Goal: Task Accomplishment & Management: Manage account settings

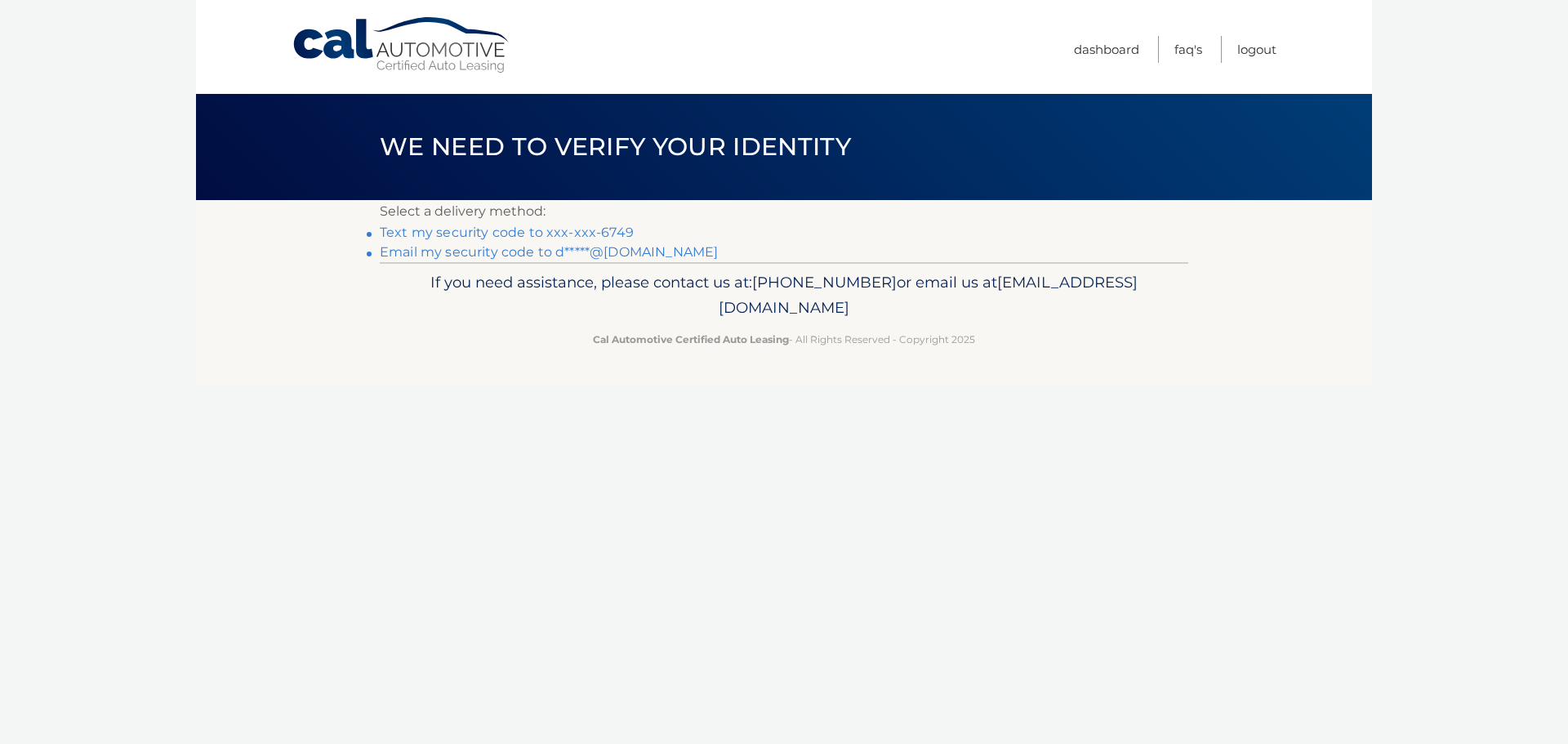
click at [587, 234] on link "Text my security code to xxx-xxx-6749" at bounding box center [507, 232] width 254 height 16
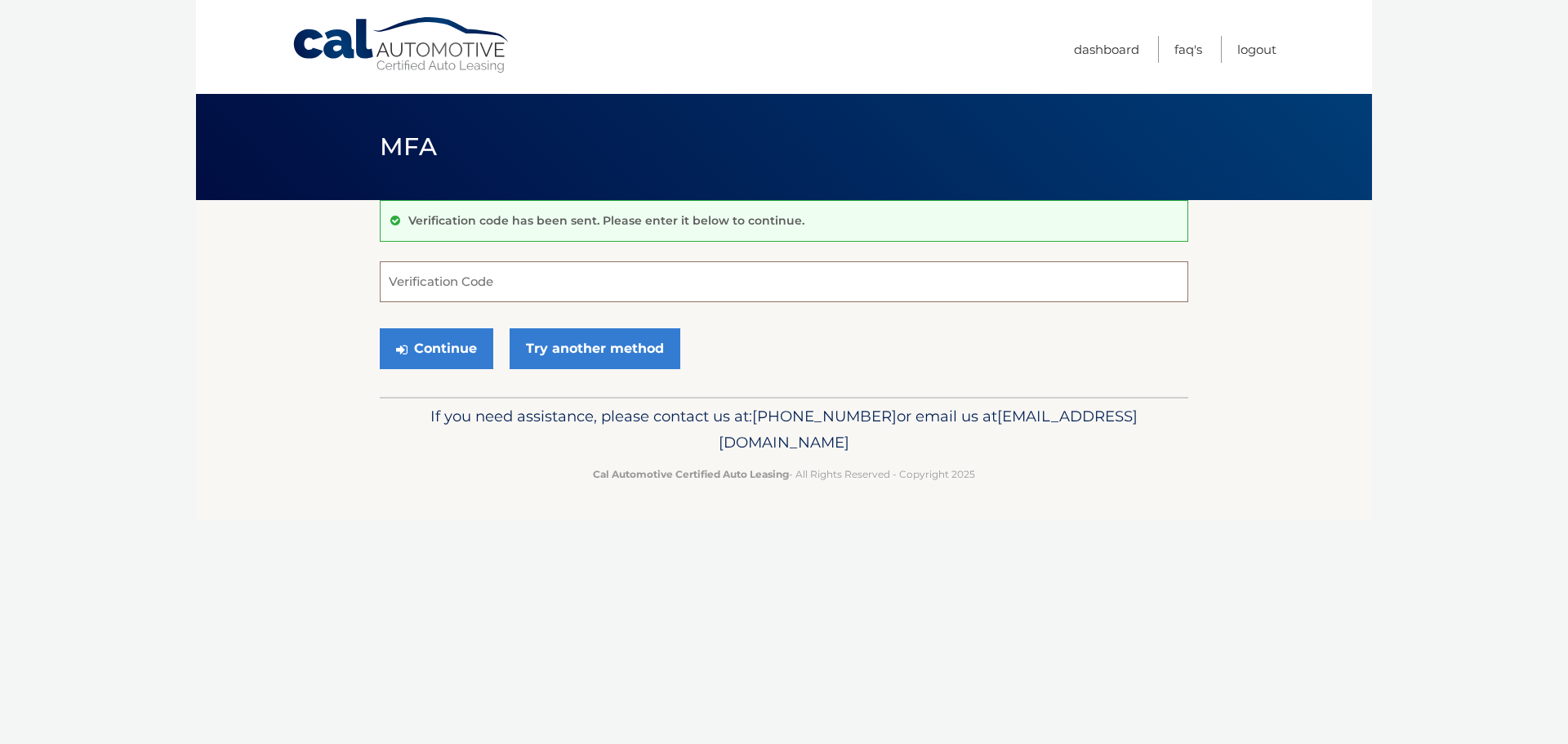
click at [433, 285] on input "Verification Code" at bounding box center [784, 282] width 809 height 41
type input "424274"
click at [418, 352] on button "Continue" at bounding box center [436, 349] width 114 height 41
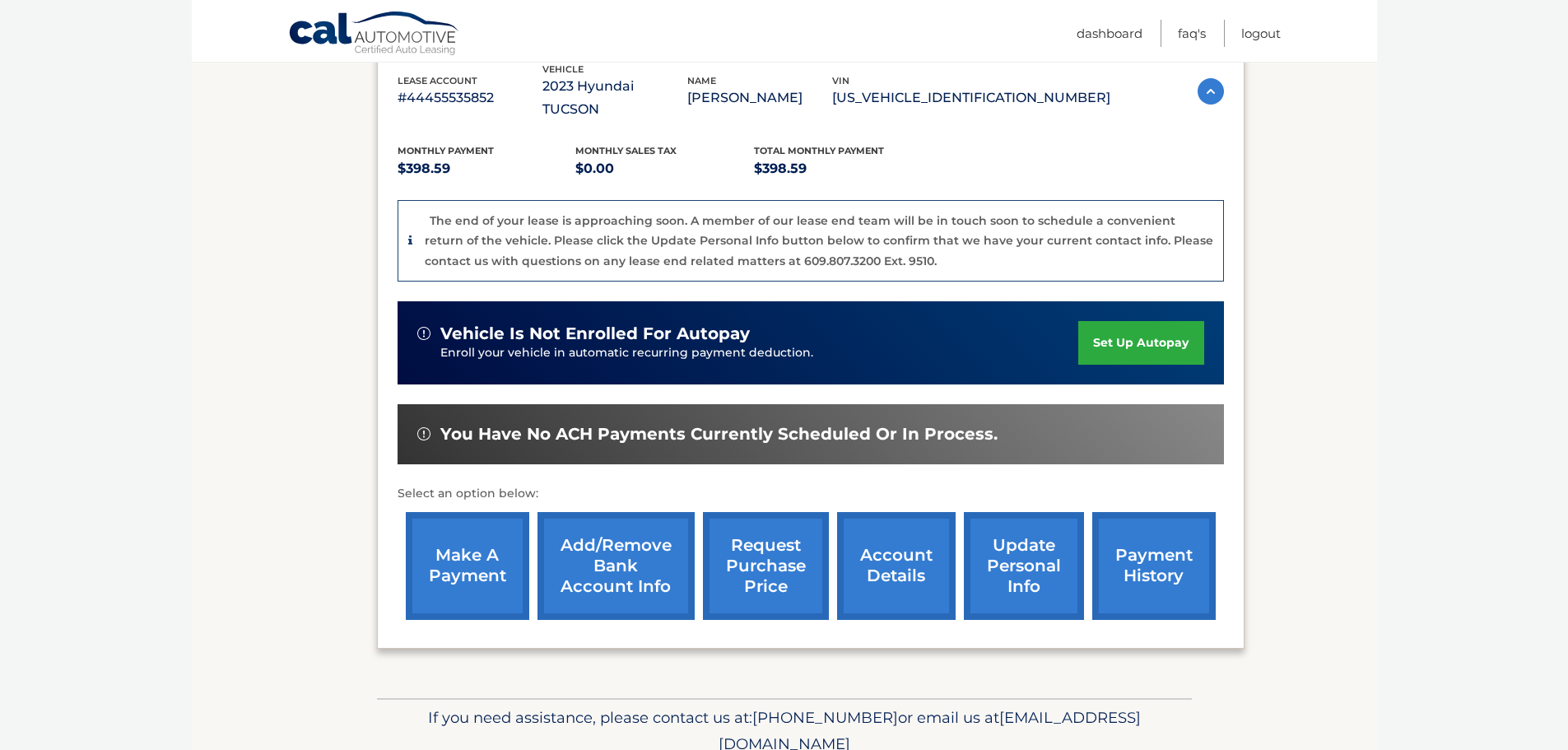
scroll to position [329, 0]
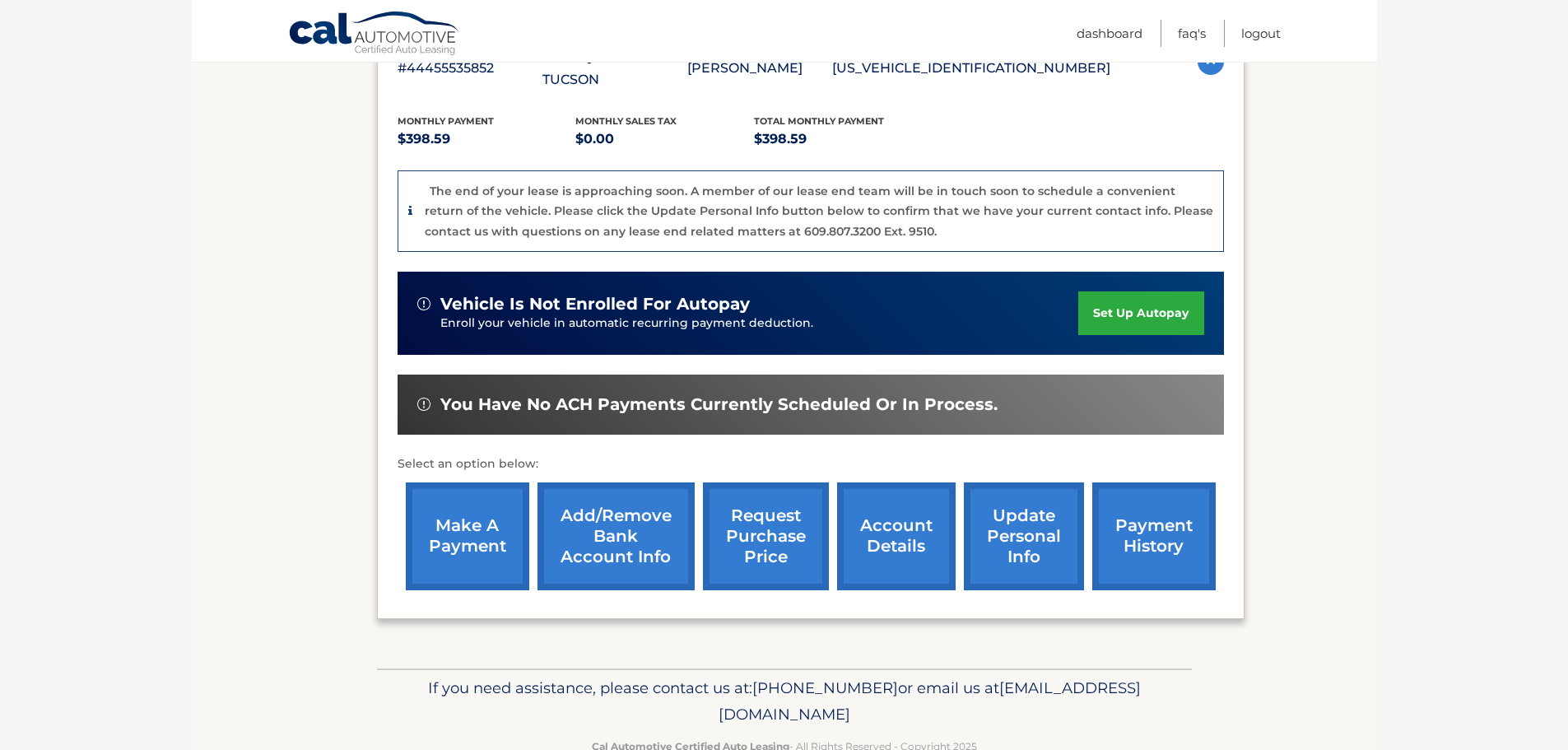
click at [490, 508] on link "make a payment" at bounding box center [468, 537] width 123 height 108
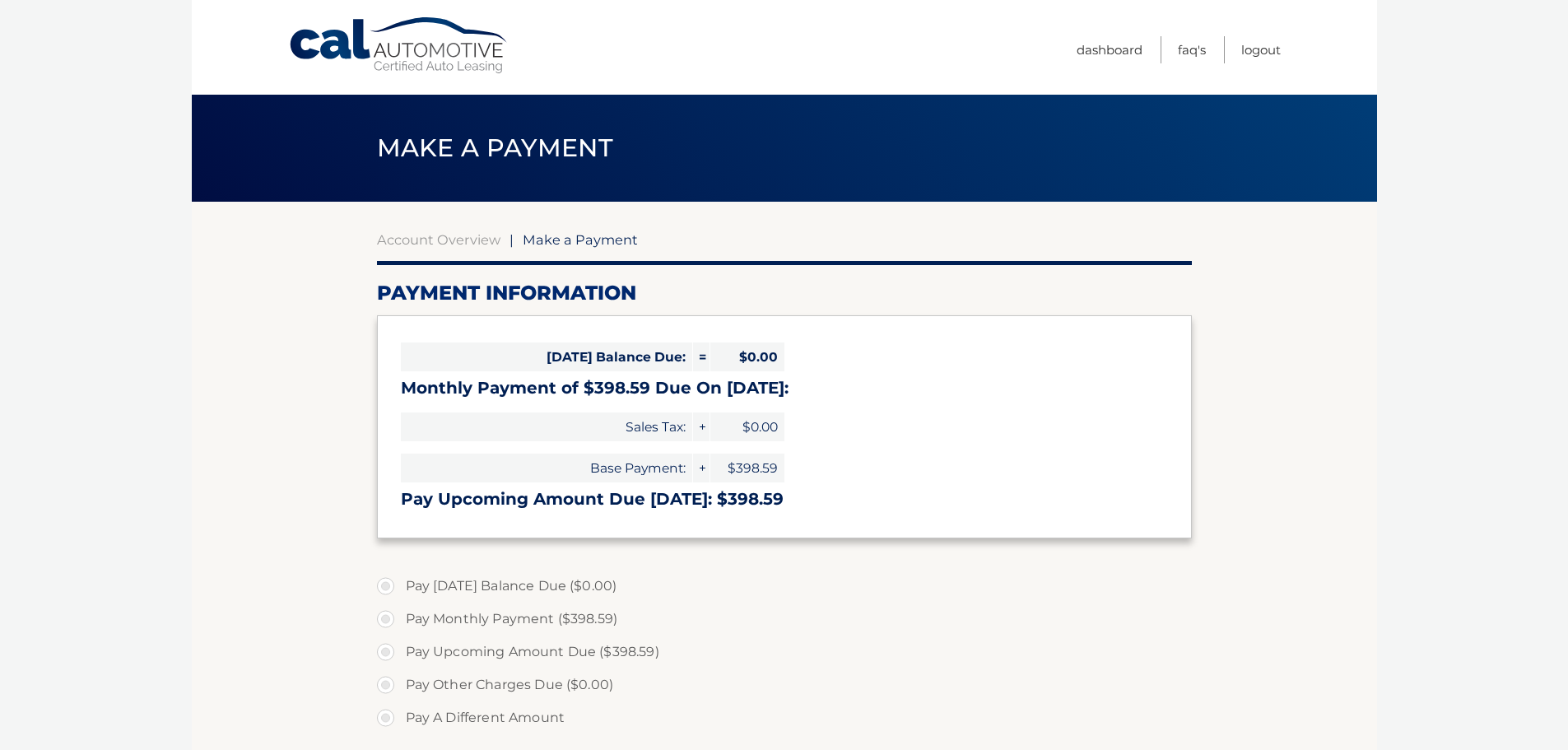
select select "ZjI5NDQwYjUtNzg4Mi00MzhkLTg4MTctZTI3MTRiZmQ3ZTI1"
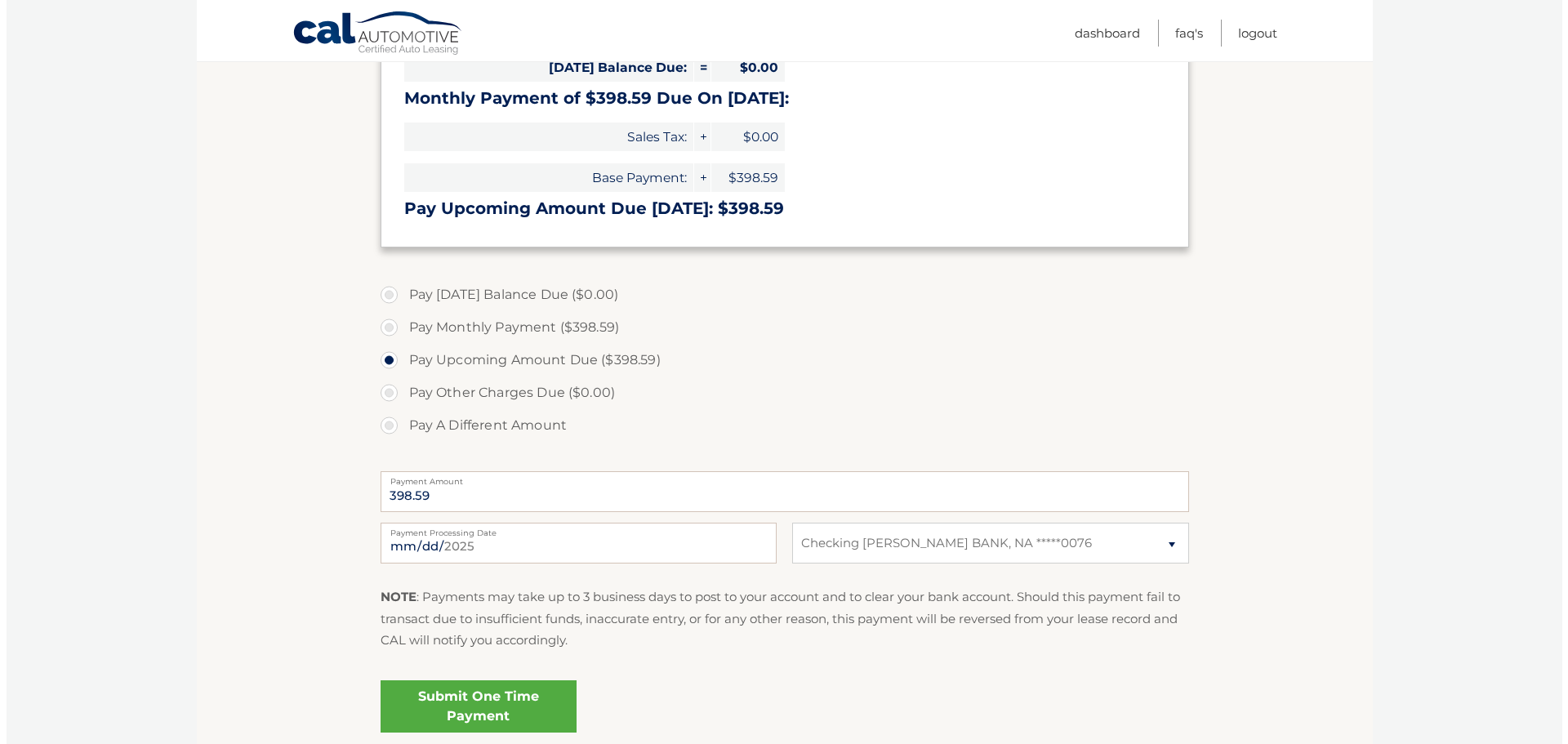
scroll to position [326, 0]
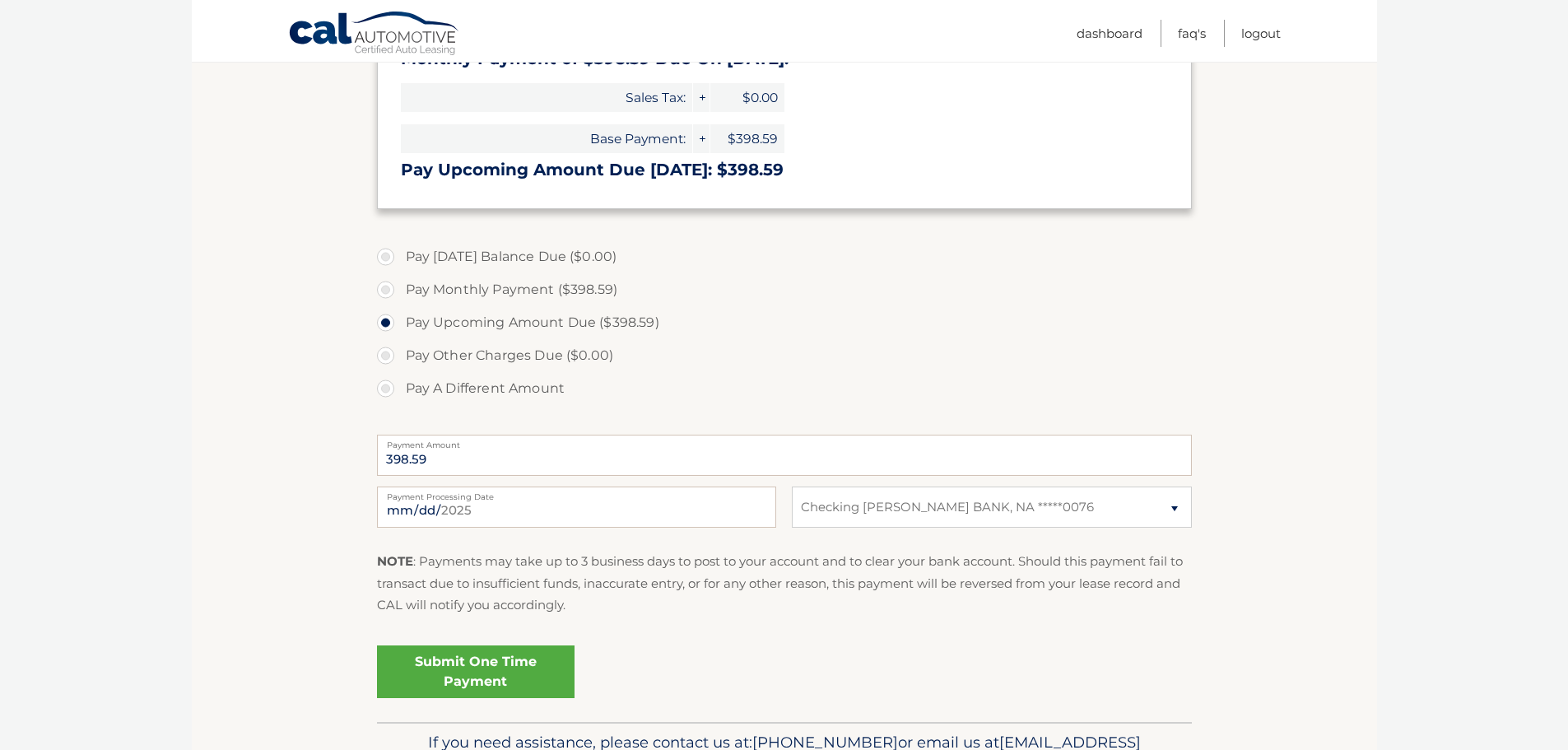
click at [441, 676] on link "Submit One Time Payment" at bounding box center [476, 672] width 198 height 53
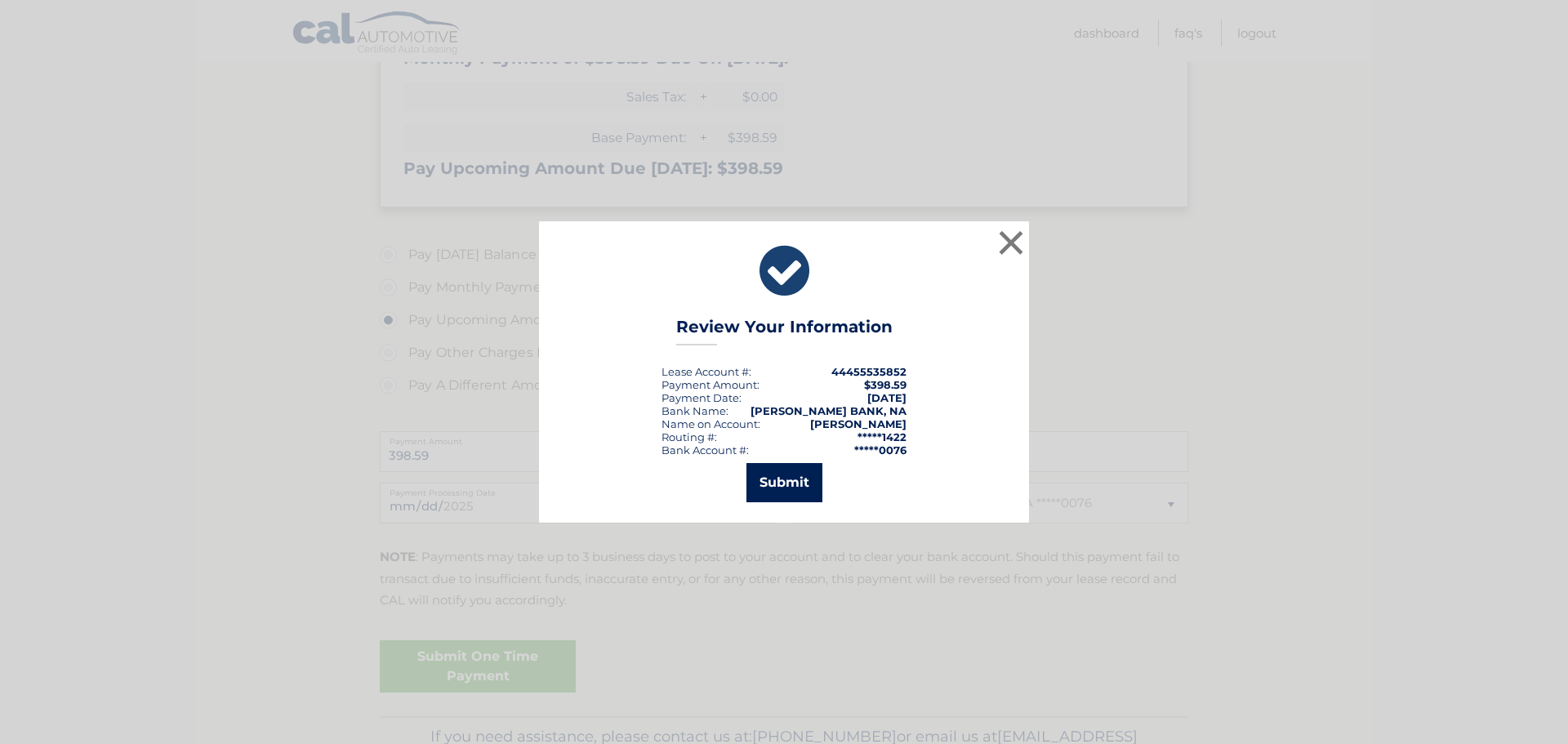
click at [778, 483] on button "Submit" at bounding box center [784, 483] width 76 height 39
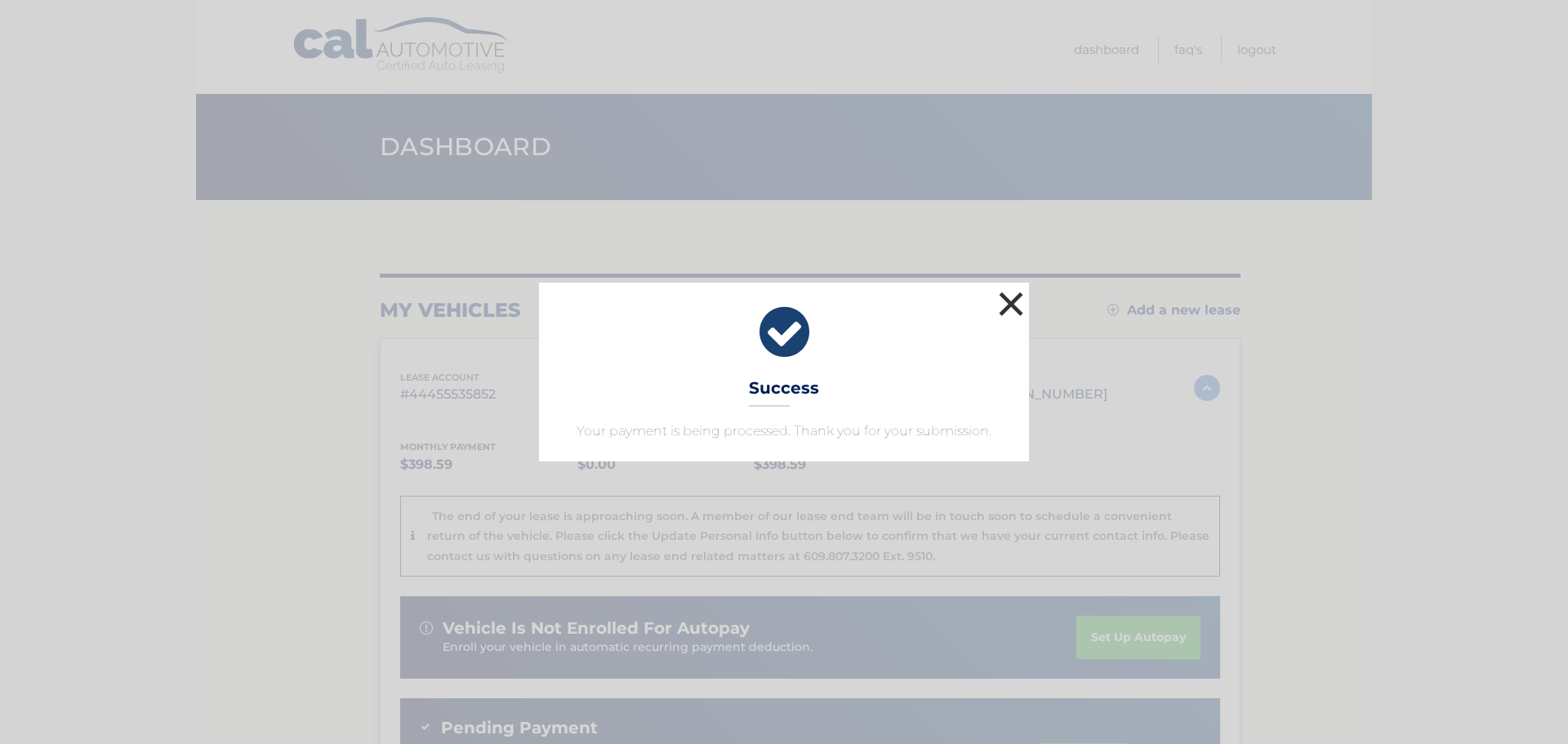
click at [1009, 309] on button "×" at bounding box center [1011, 304] width 33 height 33
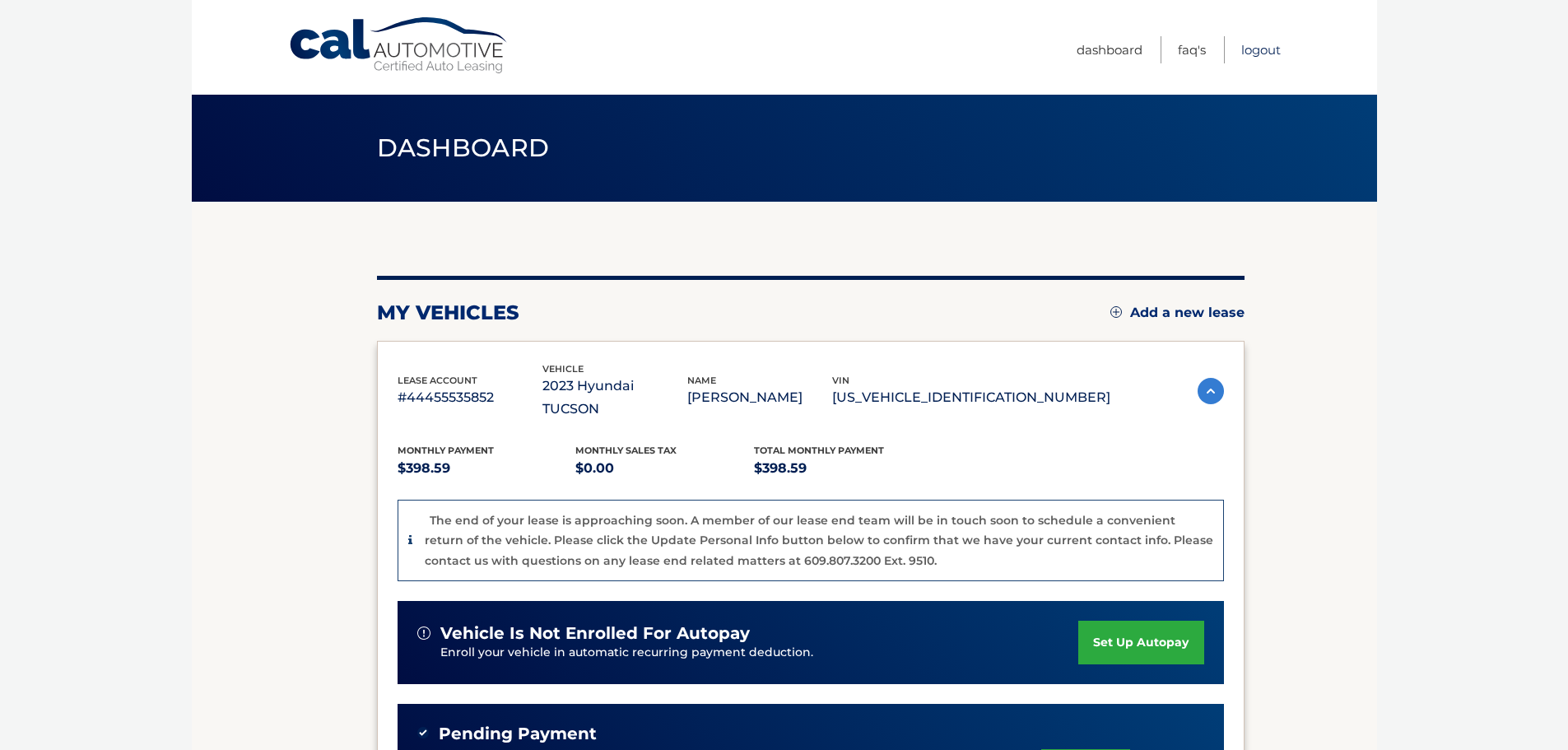
click at [1268, 50] on link "Logout" at bounding box center [1261, 50] width 39 height 27
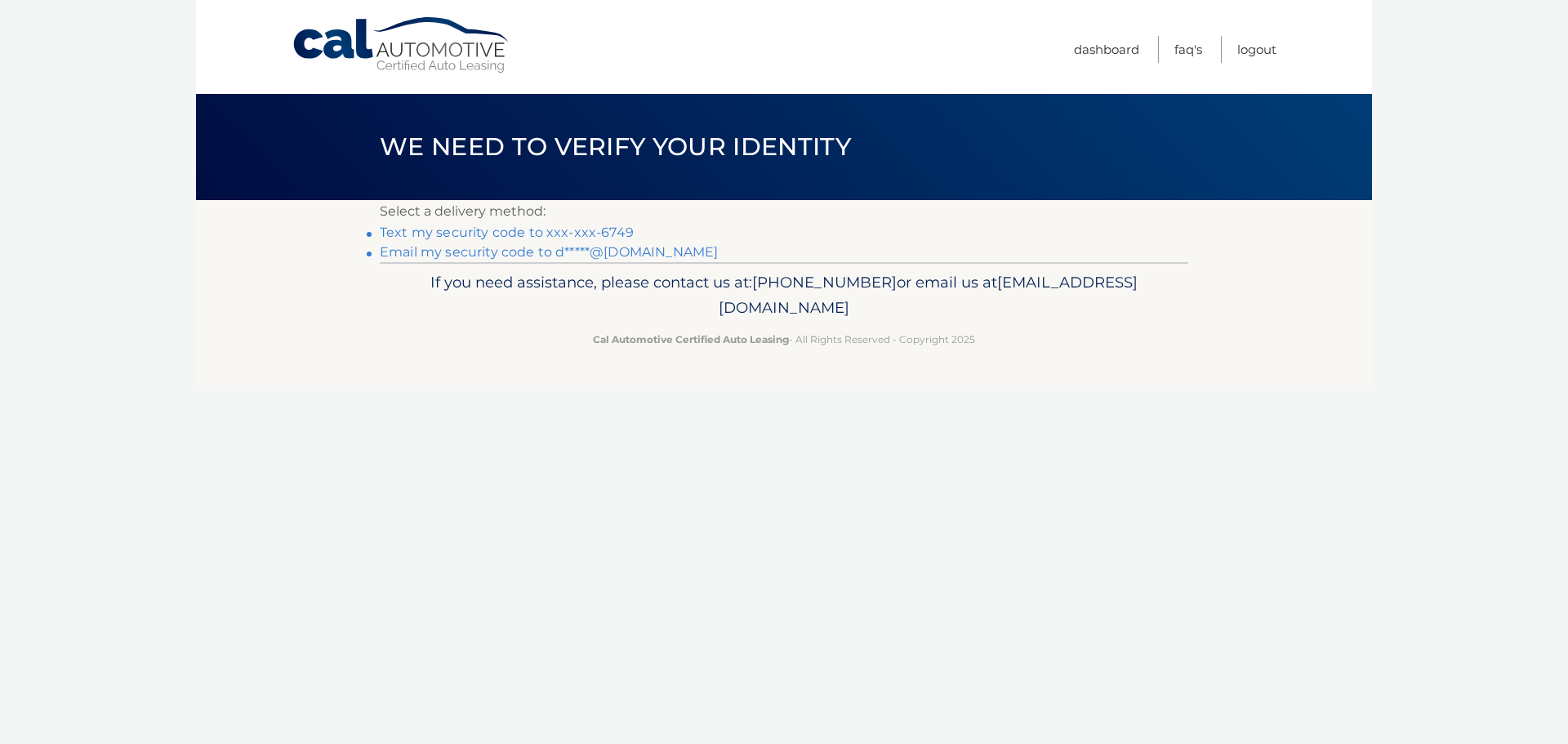
click at [601, 228] on link "Text my security code to xxx-xxx-6749" at bounding box center [507, 232] width 254 height 16
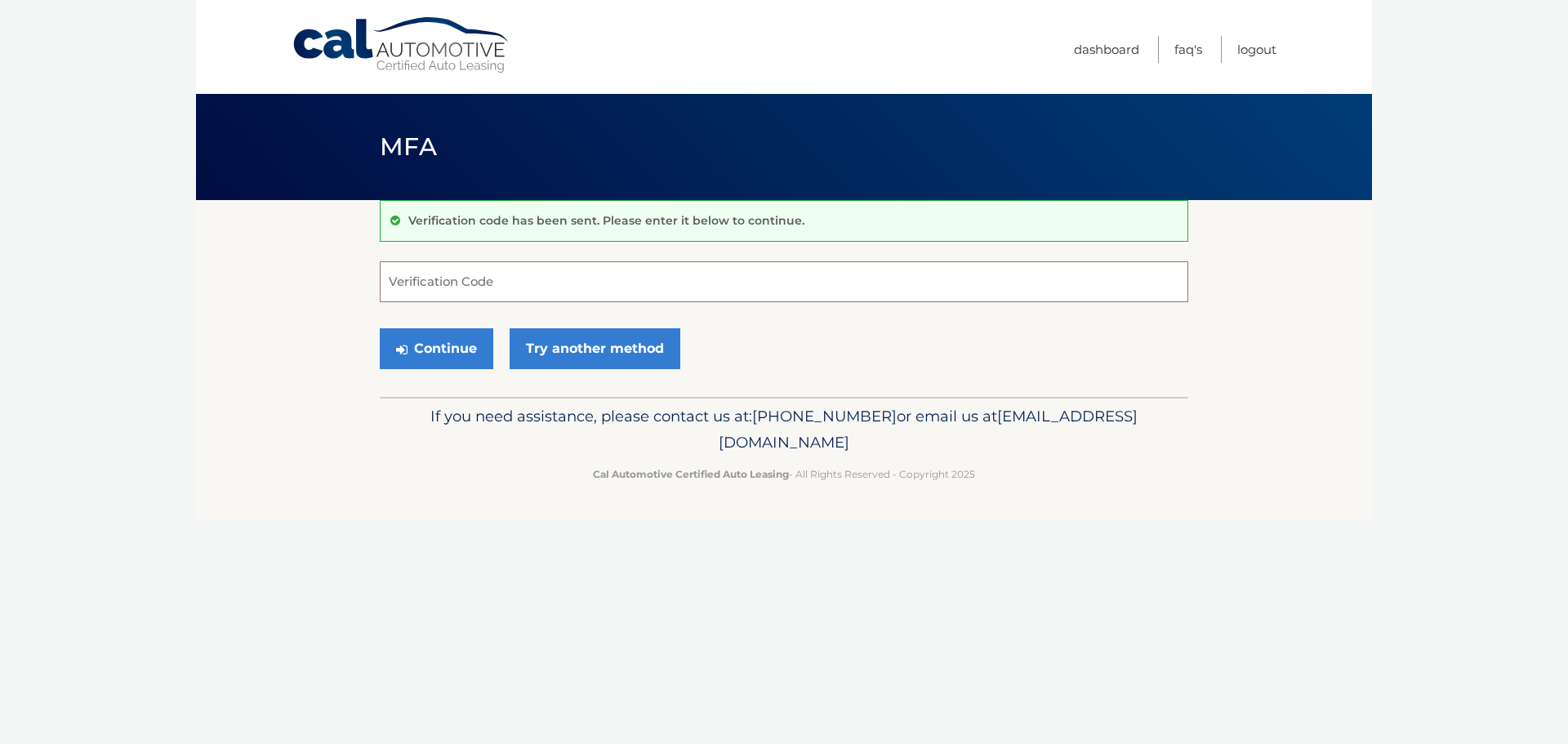
drag, startPoint x: 517, startPoint y: 281, endPoint x: 525, endPoint y: 270, distance: 13.6
click at [525, 270] on input "Verification Code" at bounding box center [784, 282] width 809 height 41
type input "990101"
click at [380, 328] on button "Continue" at bounding box center [436, 349] width 114 height 41
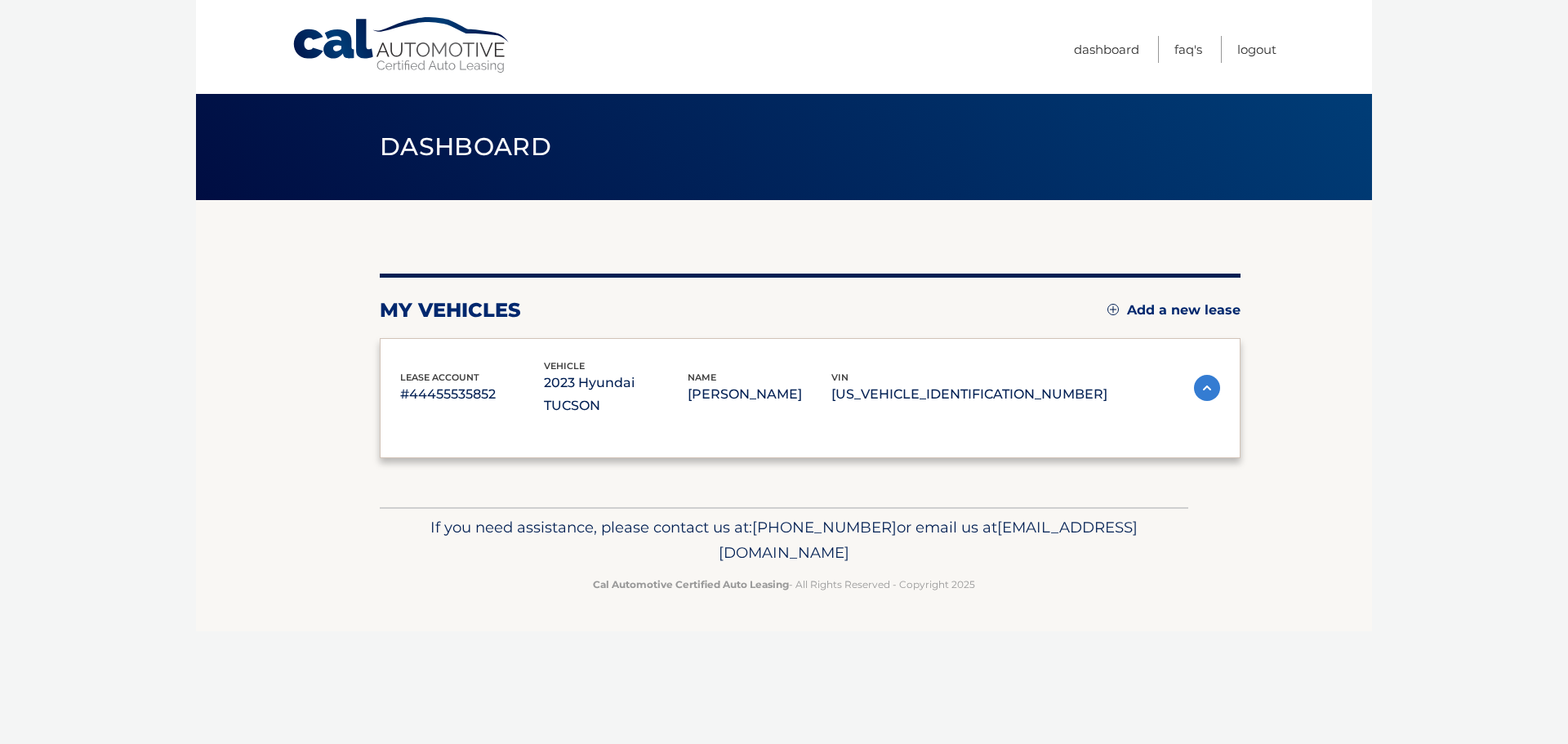
click at [460, 355] on div "lease account #44455535852 vehicle 2023 Hyundai TUCSON name DEBORAH GILMORE vin…" at bounding box center [810, 398] width 860 height 120
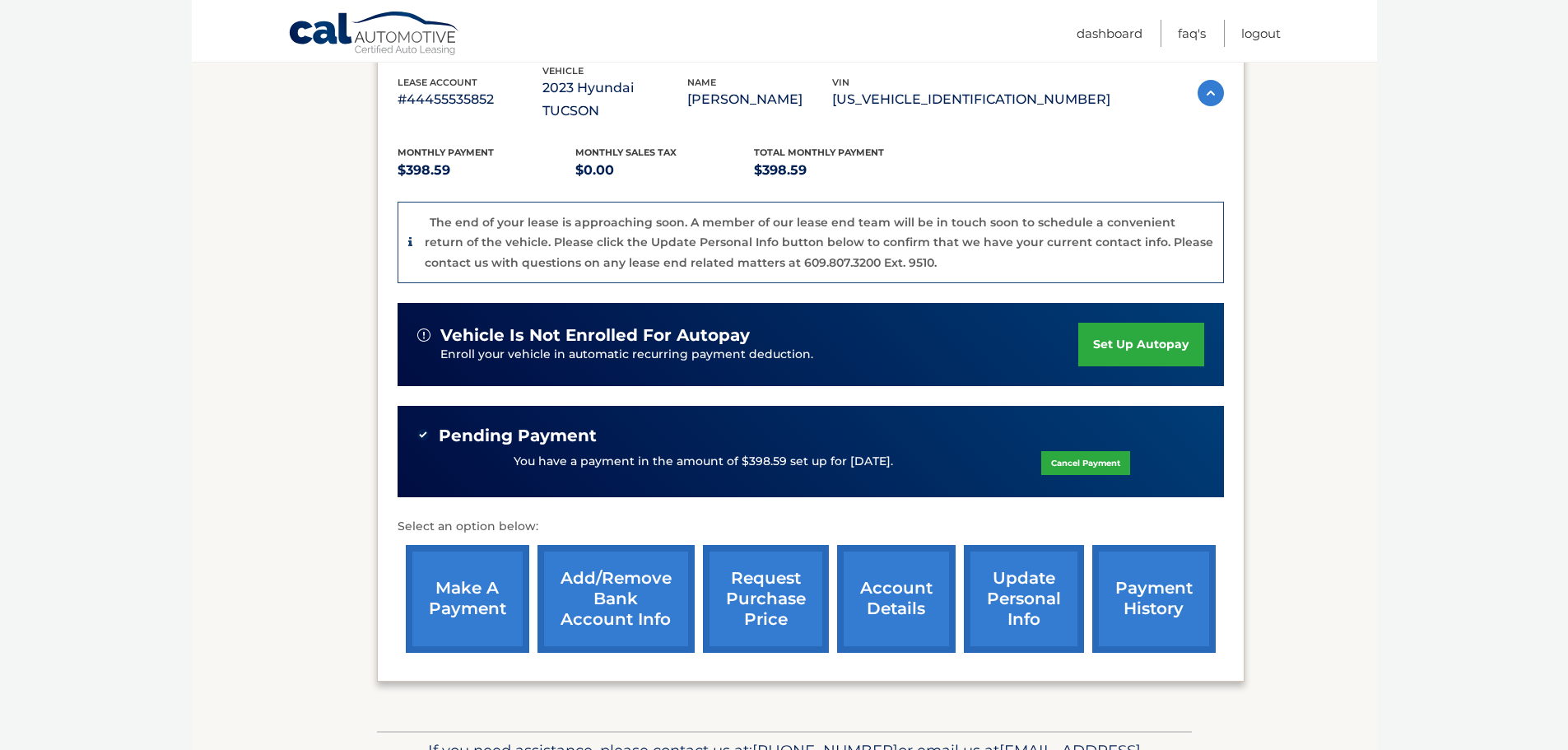
scroll to position [329, 0]
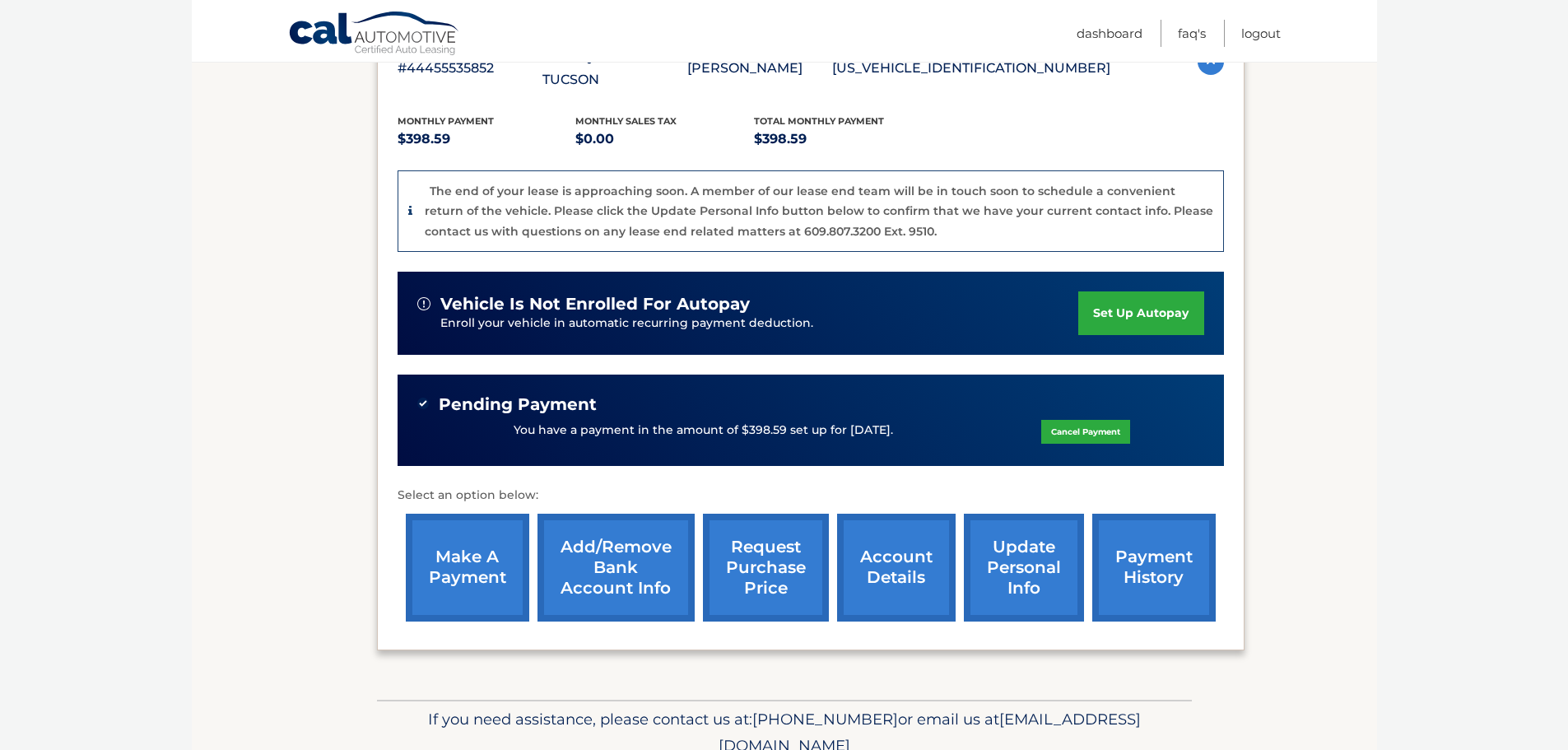
click at [883, 553] on link "account details" at bounding box center [896, 568] width 118 height 108
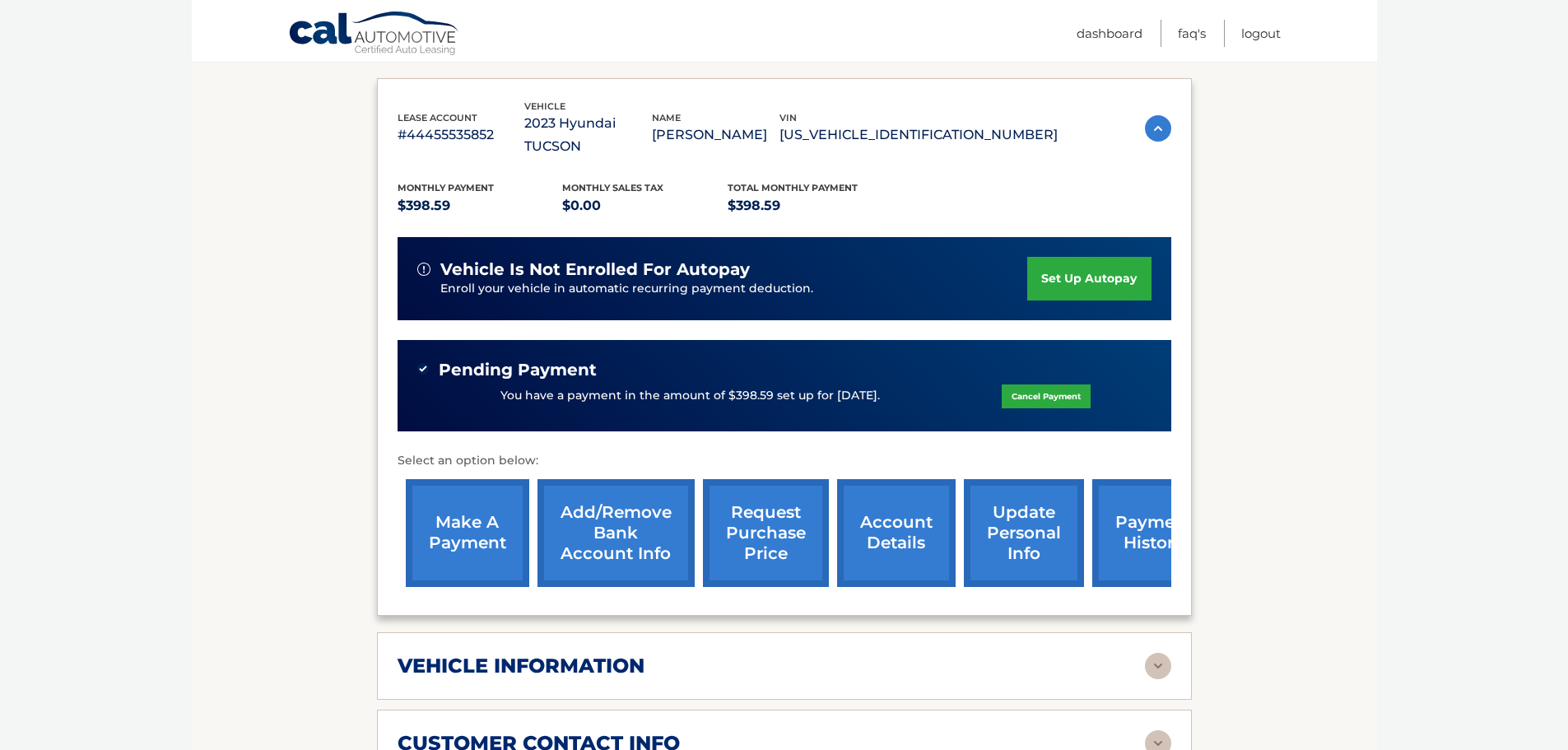
scroll to position [411, 0]
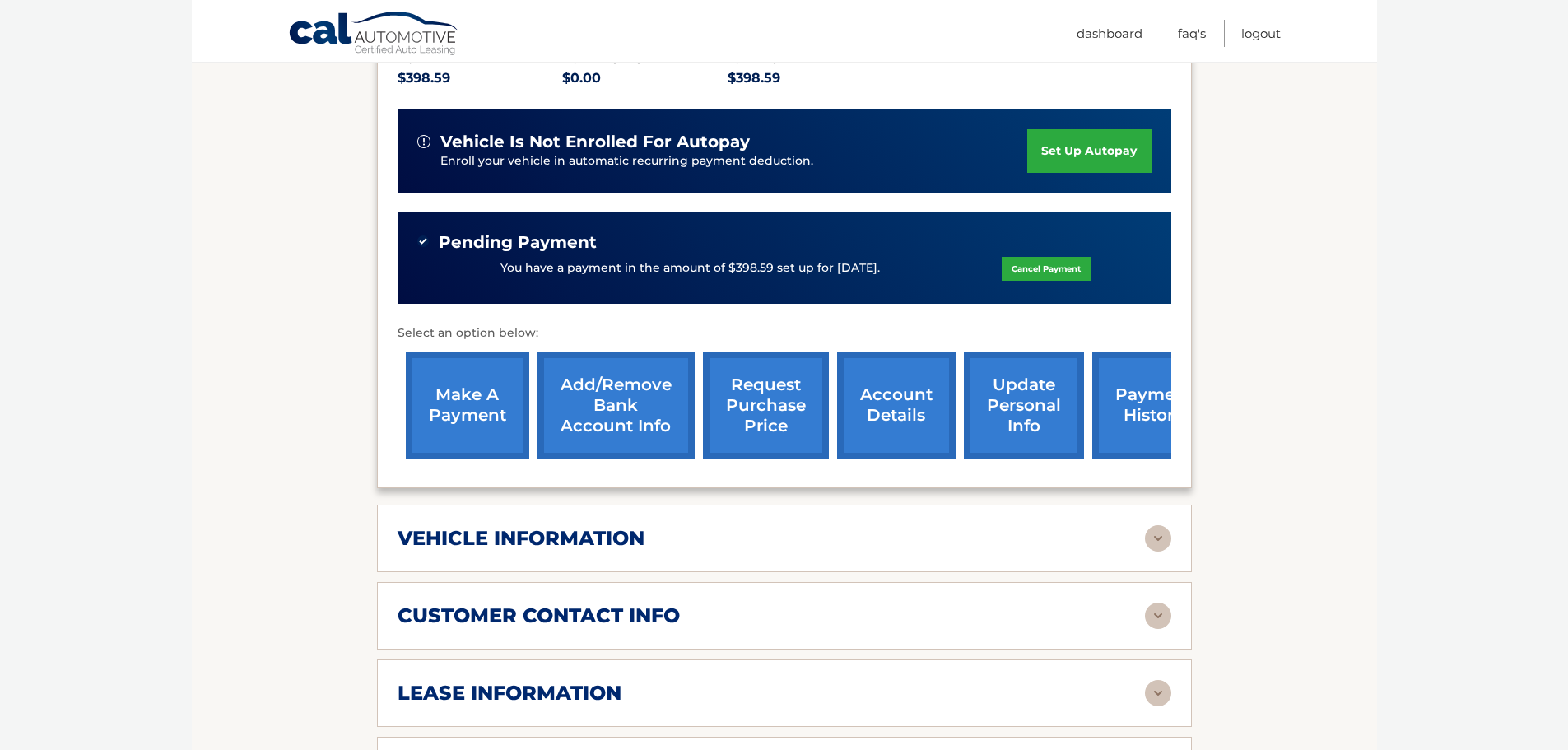
click at [1120, 377] on link "payment history" at bounding box center [1154, 405] width 123 height 108
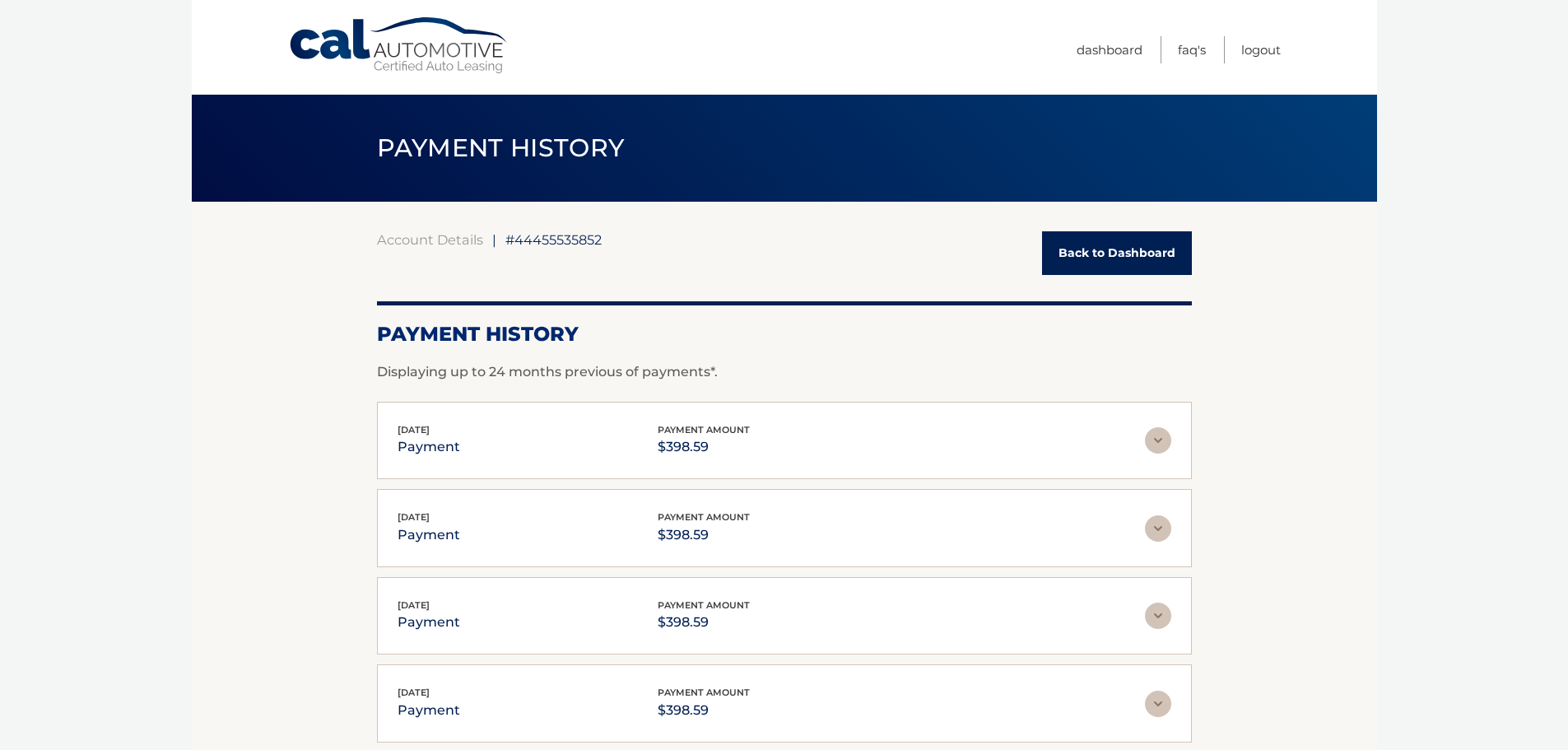
click at [1083, 241] on link "Back to Dashboard" at bounding box center [1117, 253] width 150 height 44
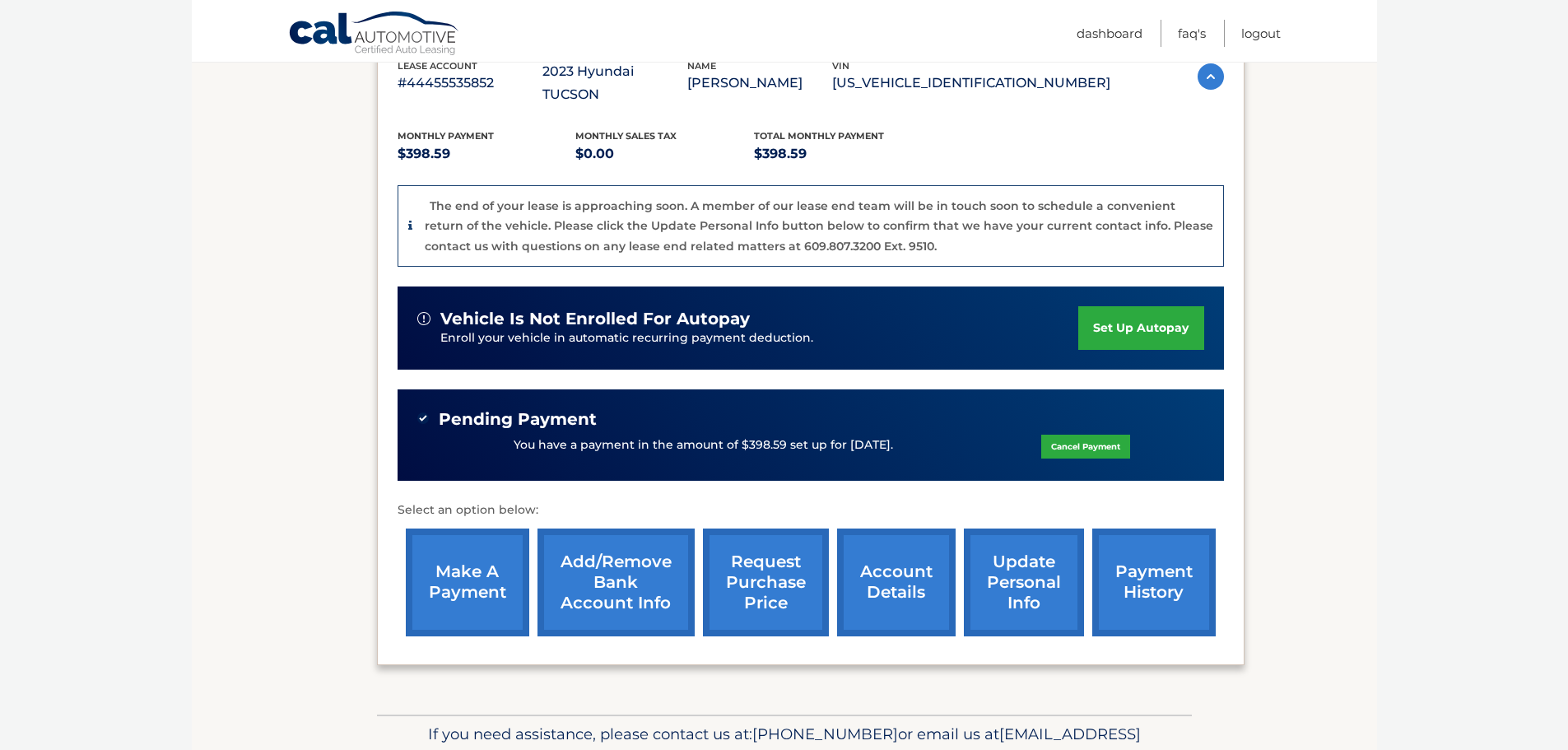
scroll to position [329, 0]
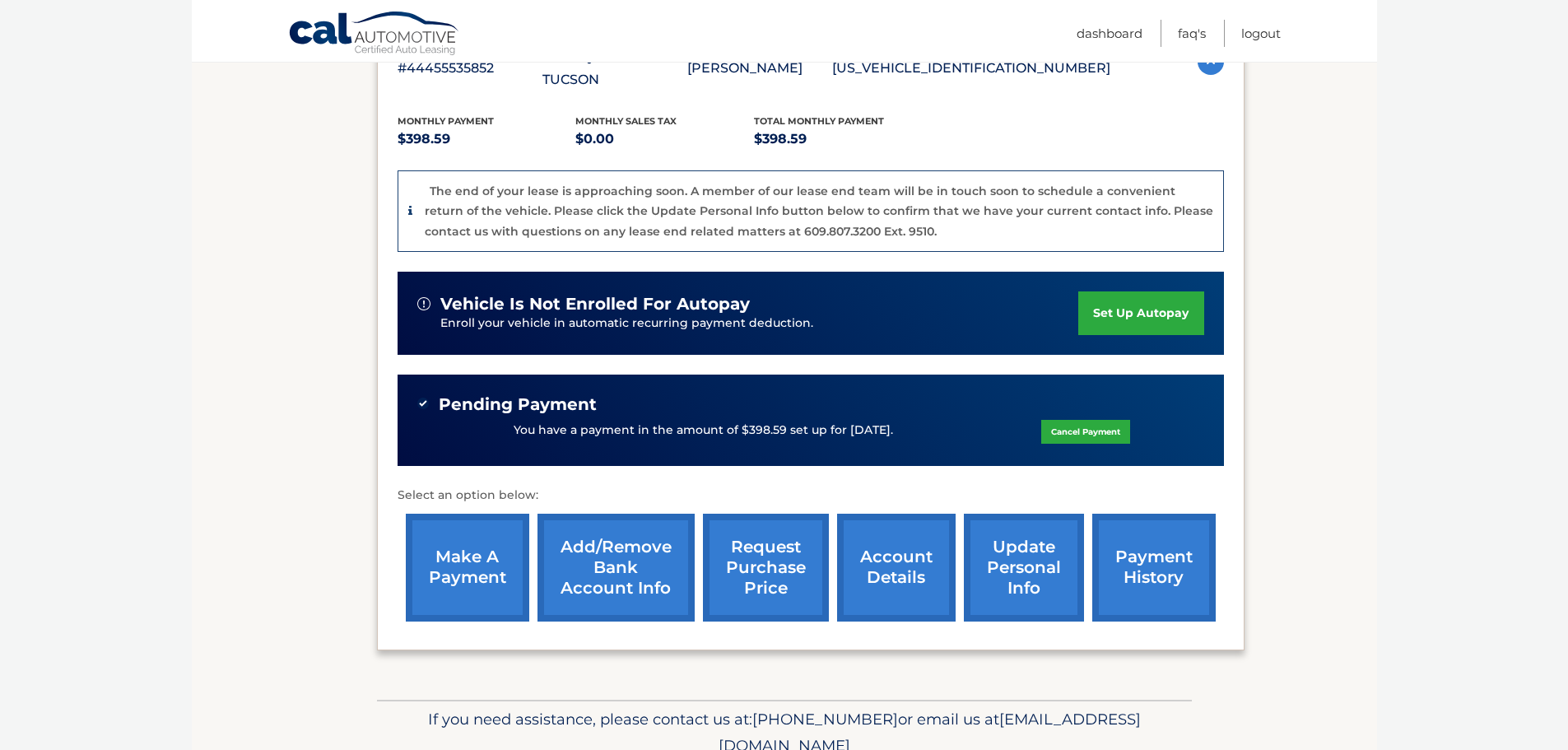
click at [757, 554] on link "request purchase price" at bounding box center [765, 568] width 126 height 108
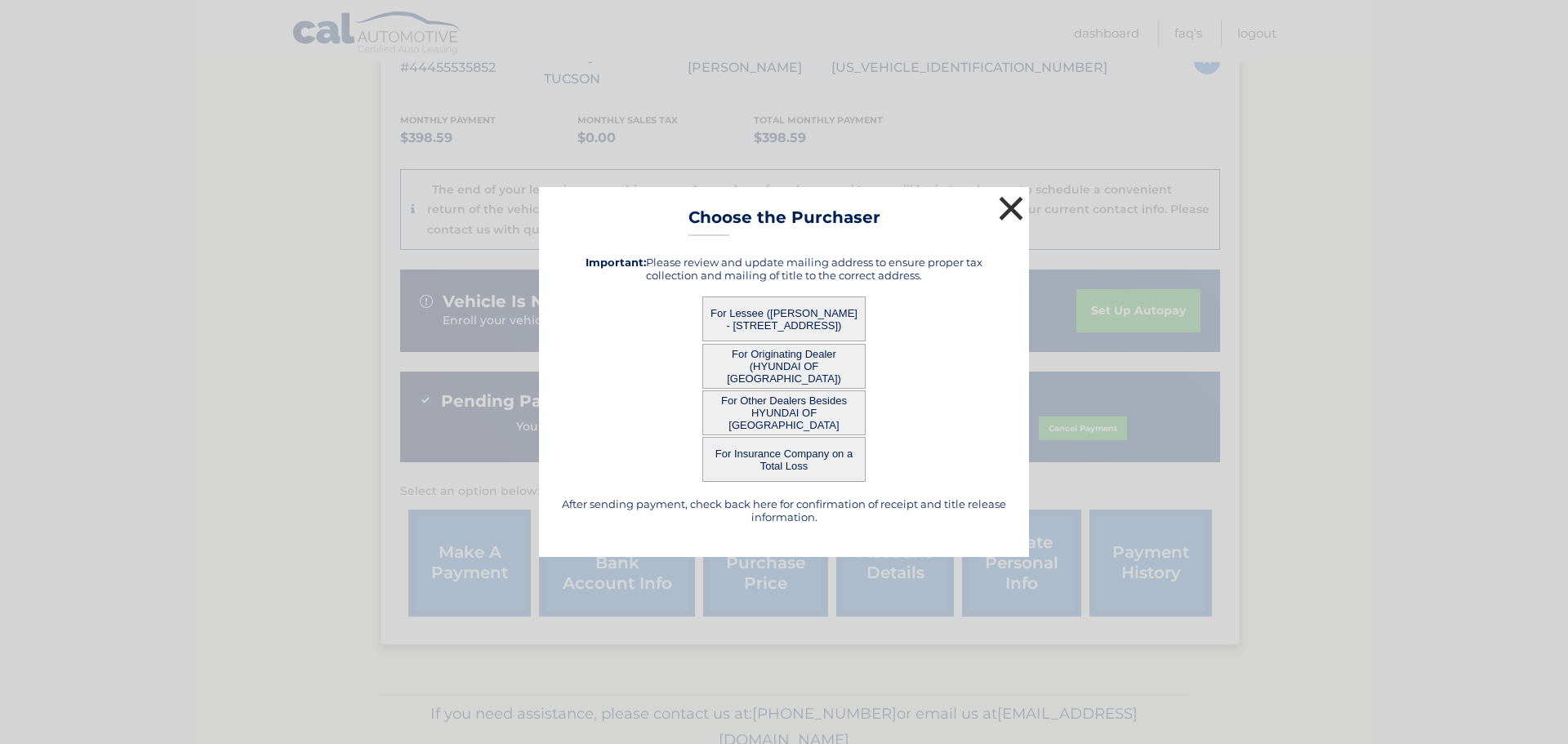
click at [1016, 209] on button "×" at bounding box center [1011, 209] width 33 height 33
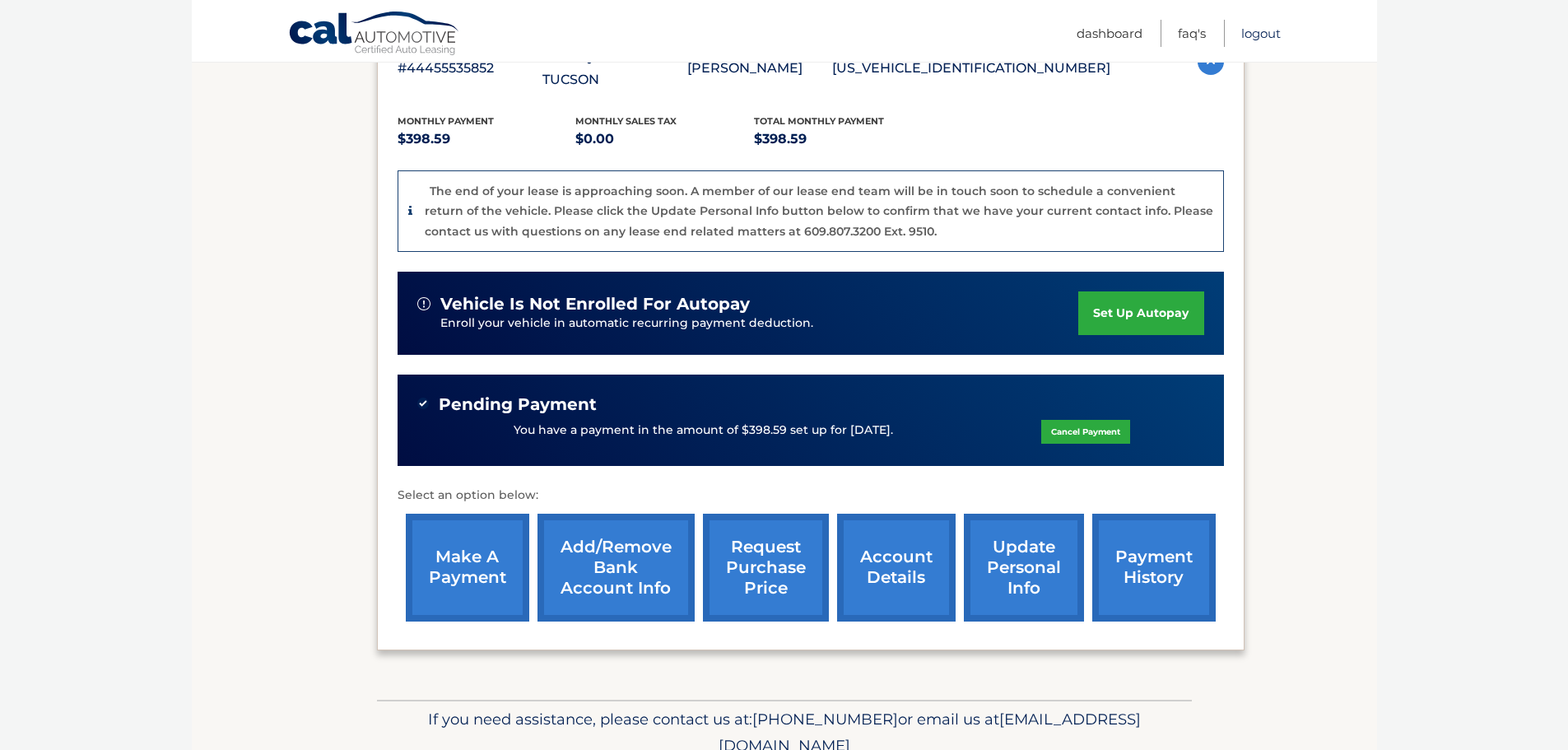
click at [1277, 34] on link "Logout" at bounding box center [1261, 33] width 39 height 27
